Goal: Information Seeking & Learning: Understand process/instructions

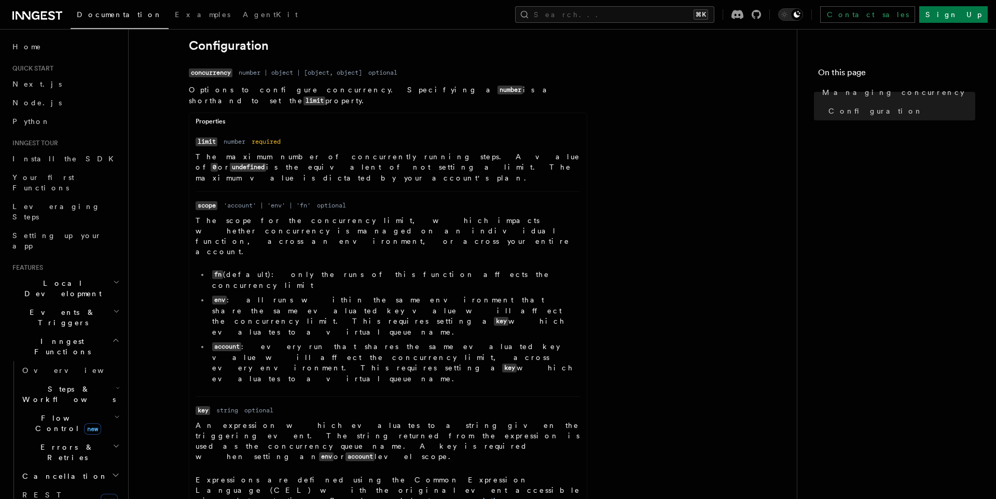
scroll to position [445, 0]
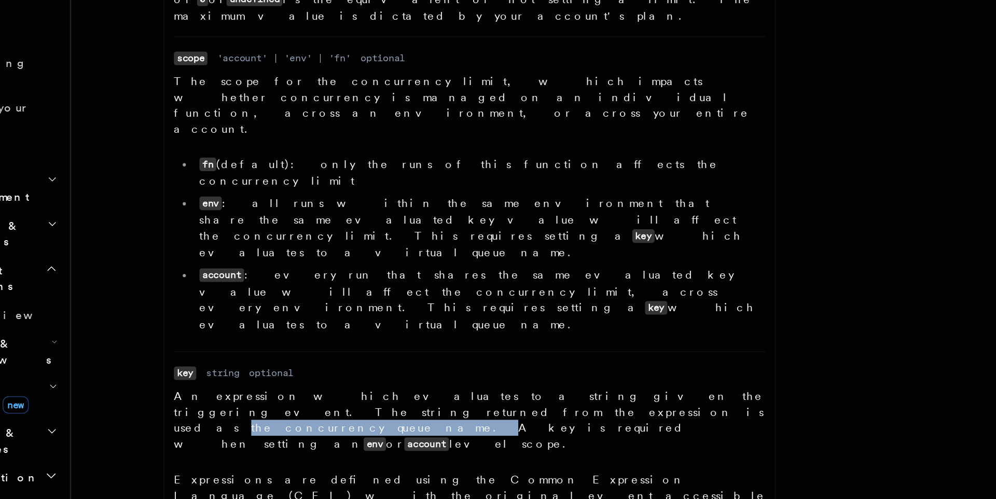
drag, startPoint x: 208, startPoint y: 341, endPoint x: 293, endPoint y: 341, distance: 85.1
click at [293, 418] on p "An expression which evaluates to a string given the triggering event. The strin…" at bounding box center [388, 439] width 385 height 42
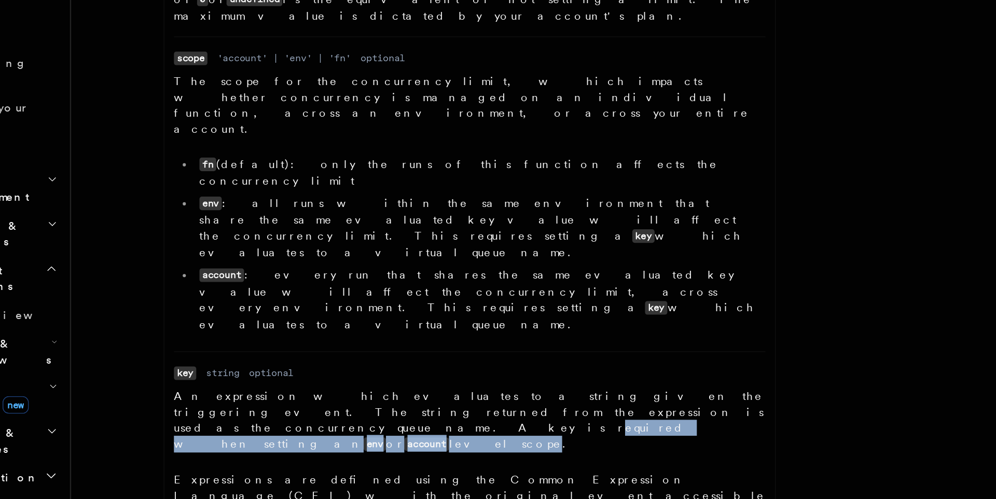
drag, startPoint x: 321, startPoint y: 342, endPoint x: 491, endPoint y: 342, distance: 170.2
click at [491, 418] on p "An expression which evaluates to a string given the triggering event. The strin…" at bounding box center [388, 439] width 385 height 42
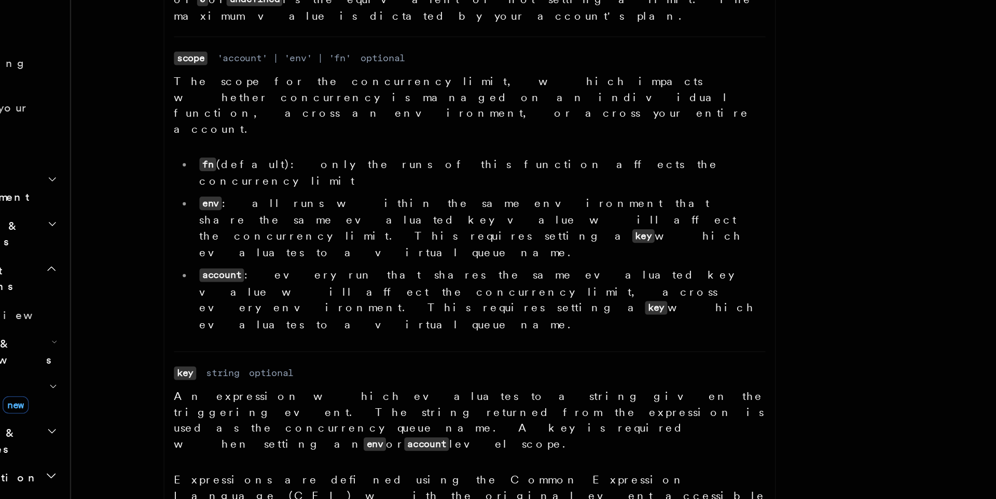
drag, startPoint x: 267, startPoint y: 414, endPoint x: 326, endPoint y: 414, distance: 59.1
drag, startPoint x: 406, startPoint y: 411, endPoint x: 570, endPoint y: 411, distance: 163.4
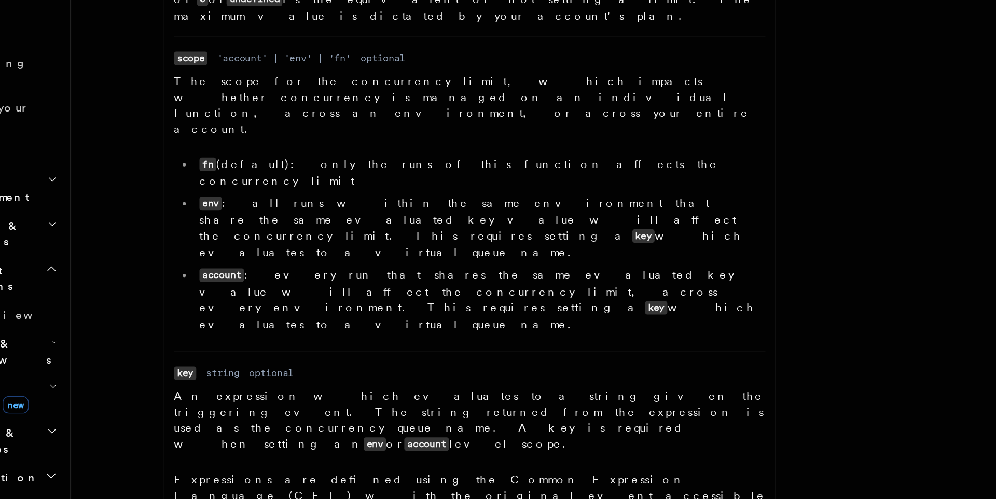
drag, startPoint x: 342, startPoint y: 426, endPoint x: 424, endPoint y: 426, distance: 82.5
